Goal: Task Accomplishment & Management: Use online tool/utility

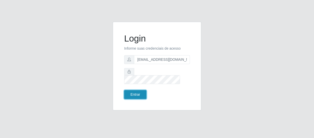
click at [139, 90] on button "Entrar" at bounding box center [135, 94] width 22 height 9
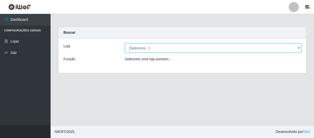
click at [140, 46] on select "[Selecione...] SuperFácil Atacado - São Gonçalo do Amarante" at bounding box center [213, 48] width 177 height 9
select select "408"
click at [125, 44] on select "[Selecione...] SuperFácil Atacado - São Gonçalo do Amarante" at bounding box center [213, 48] width 177 height 9
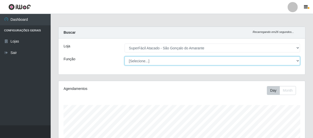
click at [191, 61] on select "[Selecione...] Auxiliar de Estacionamento Auxiliar de Estacionamento + Auxiliar…" at bounding box center [212, 60] width 175 height 9
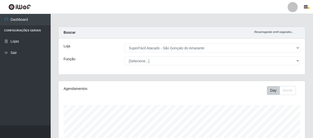
click at [110, 49] on div "Loja" at bounding box center [90, 48] width 61 height 9
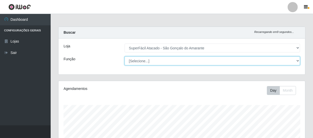
click at [138, 60] on select "[Selecione...] Auxiliar de Estacionamento Auxiliar de Estacionamento + Auxiliar…" at bounding box center [212, 60] width 175 height 9
select select "24"
click at [125, 56] on select "[Selecione...] Auxiliar de Estacionamento Auxiliar de Estacionamento + Auxiliar…" at bounding box center [212, 60] width 175 height 9
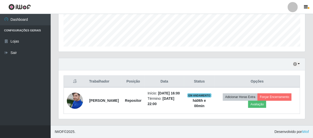
scroll to position [139, 0]
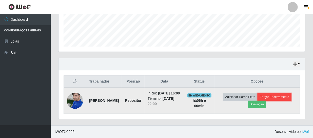
click at [280, 94] on button "Forçar Encerramento" at bounding box center [274, 96] width 34 height 7
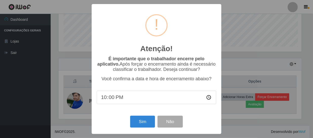
scroll to position [105, 244]
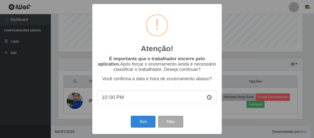
click at [35, 71] on div "Atenção! × É importante que o trabalhador encerre pelo aplicativo. Após forçar …" at bounding box center [157, 69] width 314 height 138
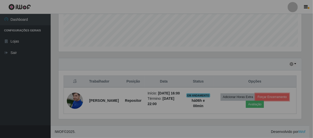
scroll to position [105, 247]
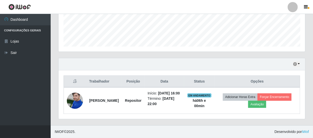
drag, startPoint x: 236, startPoint y: 112, endPoint x: 212, endPoint y: 121, distance: 25.6
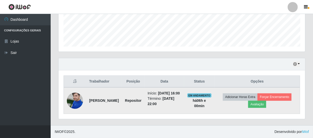
drag, startPoint x: 212, startPoint y: 121, endPoint x: 267, endPoint y: 110, distance: 55.9
click at [258, 119] on div "Hoje 1 dia 3 dias 1 Semana Não encerrados Trabalhador Posição Data Status Opçõe…" at bounding box center [181, 91] width 255 height 67
click at [279, 93] on button "Forçar Encerramento" at bounding box center [274, 96] width 34 height 7
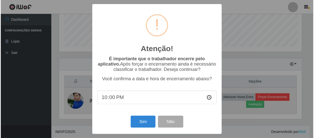
scroll to position [105, 244]
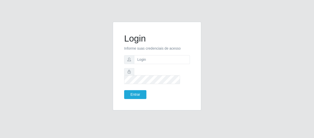
click at [142, 67] on form "Login Informe suas credenciais de acesso Entrar" at bounding box center [157, 66] width 66 height 66
click at [147, 63] on input "text" at bounding box center [162, 59] width 56 height 9
type input "[EMAIL_ADDRESS][DOMAIN_NAME]"
click at [131, 91] on button "Entrar" at bounding box center [135, 94] width 22 height 9
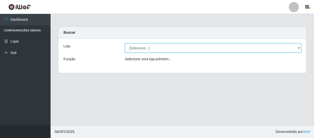
click at [149, 49] on select "[Selecione...] SuperFácil Atacado - São Gonçalo do Amarante" at bounding box center [213, 48] width 177 height 9
click at [148, 49] on select "[Selecione...] SuperFácil Atacado - São Gonçalo do Amarante" at bounding box center [213, 48] width 177 height 9
select select "408"
click at [125, 44] on select "[Selecione...] SuperFácil Atacado - São Gonçalo do Amarante" at bounding box center [213, 48] width 177 height 9
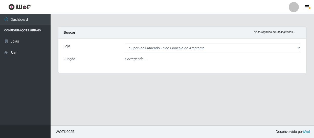
click at [151, 58] on div "Carregando..." at bounding box center [213, 59] width 184 height 7
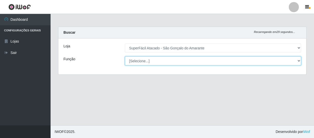
click at [148, 63] on select "[Selecione...] Auxiliar de Estacionamento Auxiliar de Estacionamento + Auxiliar…" at bounding box center [213, 60] width 177 height 9
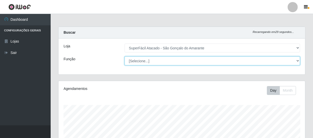
scroll to position [105, 247]
click at [125, 56] on select "[Selecione...] Auxiliar de Estacionamento Auxiliar de Estacionamento + Auxiliar…" at bounding box center [212, 60] width 175 height 9
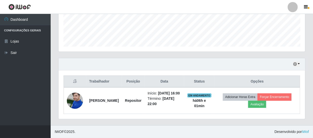
scroll to position [139, 0]
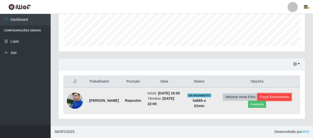
click at [279, 94] on button "Forçar Encerramento" at bounding box center [274, 96] width 34 height 7
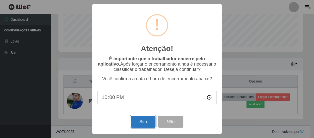
click at [138, 126] on button "Sim" at bounding box center [143, 122] width 25 height 12
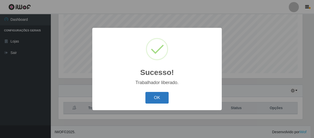
click at [157, 97] on button "OK" at bounding box center [158, 98] width 24 height 12
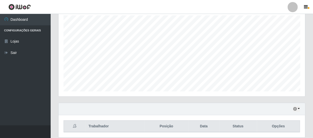
scroll to position [0, 0]
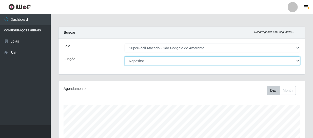
click at [154, 61] on select "[Selecione...] Auxiliar de Estacionamento Auxiliar de Estacionamento + Auxiliar…" at bounding box center [212, 60] width 175 height 9
click at [298, 61] on select "[Selecione...] Auxiliar de Estacionamento Auxiliar de Estacionamento + Auxiliar…" at bounding box center [212, 60] width 175 height 9
select select "1"
click at [125, 56] on select "[Selecione...] Auxiliar de Estacionamento Auxiliar de Estacionamento + Auxiliar…" at bounding box center [212, 60] width 175 height 9
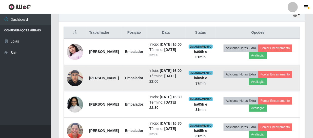
scroll to position [207, 0]
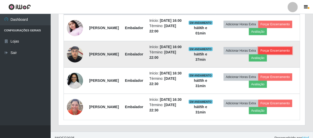
click at [263, 54] on button "Forçar Encerramento" at bounding box center [275, 50] width 34 height 7
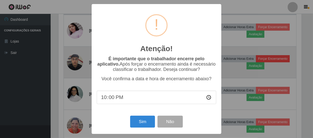
scroll to position [105, 244]
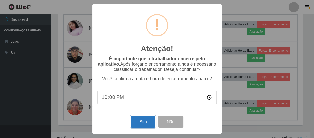
click at [140, 123] on button "Sim" at bounding box center [143, 122] width 25 height 12
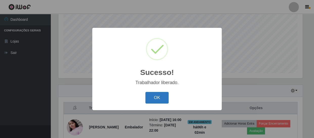
click at [161, 97] on button "OK" at bounding box center [158, 98] width 24 height 12
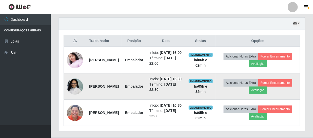
scroll to position [177, 0]
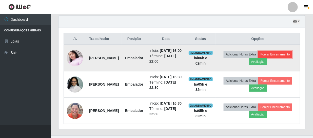
click at [258, 58] on button "Forçar Encerramento" at bounding box center [275, 54] width 34 height 7
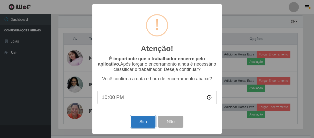
click at [144, 121] on button "Sim" at bounding box center [143, 122] width 25 height 12
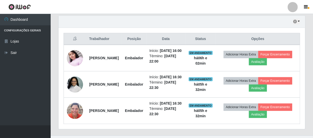
scroll to position [0, 0]
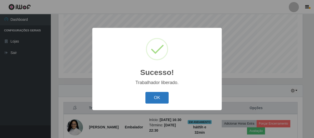
click at [152, 100] on button "OK" at bounding box center [158, 98] width 24 height 12
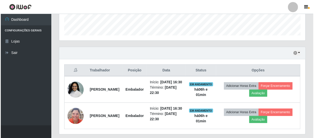
scroll to position [171, 0]
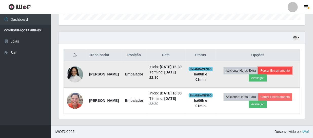
click at [258, 69] on button "Forçar Encerramento" at bounding box center [275, 70] width 34 height 7
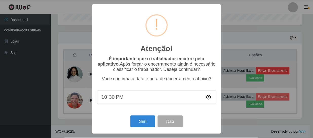
scroll to position [105, 244]
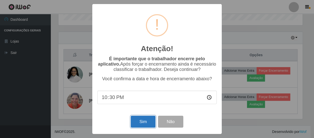
click at [144, 124] on button "Sim" at bounding box center [143, 122] width 25 height 12
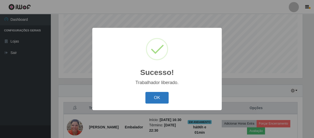
click at [152, 97] on button "OK" at bounding box center [158, 98] width 24 height 12
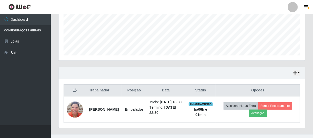
scroll to position [139, 0]
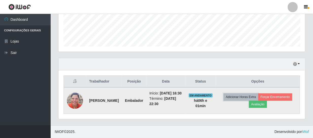
click at [251, 95] on button "Adicionar Horas Extra" at bounding box center [241, 96] width 35 height 7
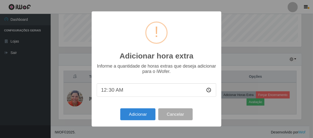
scroll to position [105, 244]
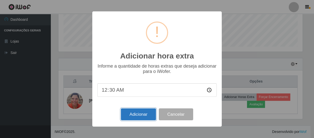
click at [143, 113] on button "Adicionar" at bounding box center [138, 114] width 35 height 12
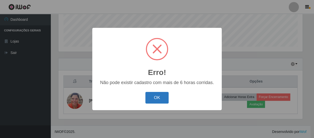
click at [158, 95] on button "OK" at bounding box center [158, 98] width 24 height 12
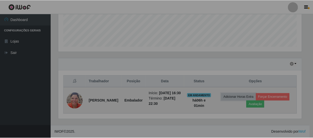
scroll to position [105, 247]
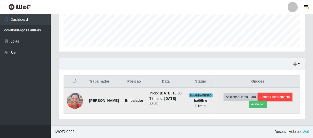
click at [275, 94] on button "Forçar Encerramento" at bounding box center [275, 96] width 34 height 7
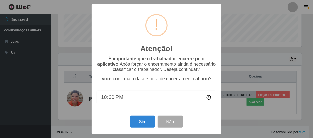
scroll to position [105, 244]
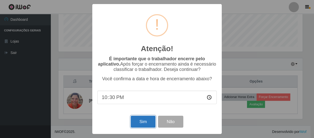
click at [146, 124] on button "Sim" at bounding box center [143, 122] width 25 height 12
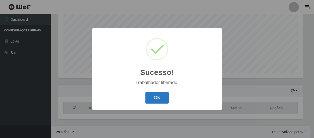
click at [157, 98] on button "OK" at bounding box center [158, 98] width 24 height 12
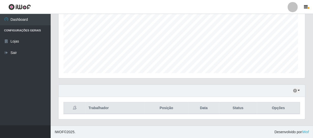
scroll to position [105, 247]
